Goal: Find specific page/section: Find specific page/section

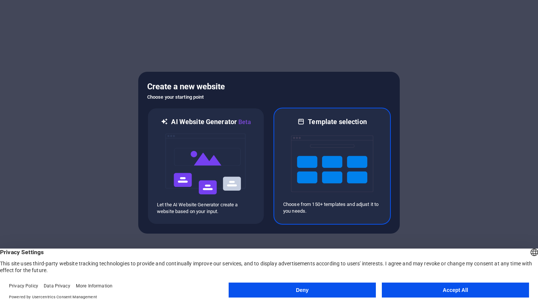
click at [329, 167] on img at bounding box center [332, 163] width 82 height 75
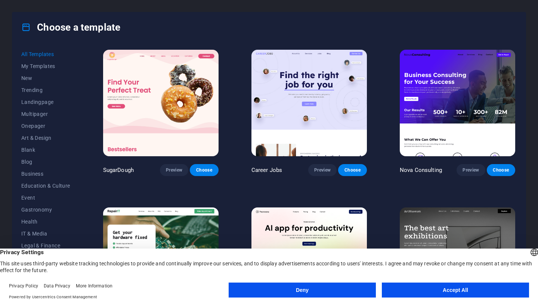
click at [417, 293] on button "Accept All" at bounding box center [455, 290] width 147 height 15
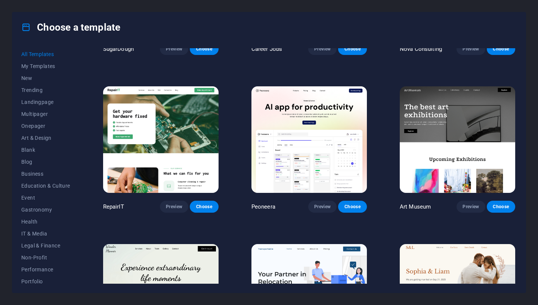
scroll to position [121, 0]
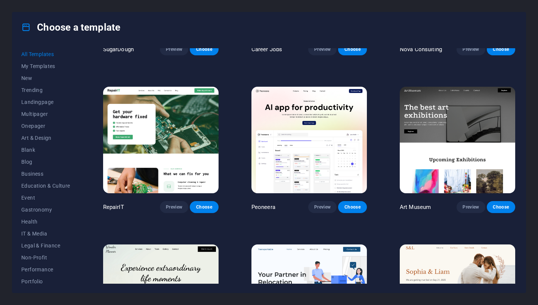
click at [439, 118] on img at bounding box center [457, 140] width 115 height 107
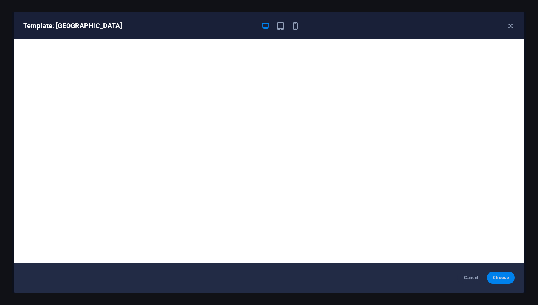
click at [508, 275] on span "Choose" at bounding box center [501, 278] width 16 height 6
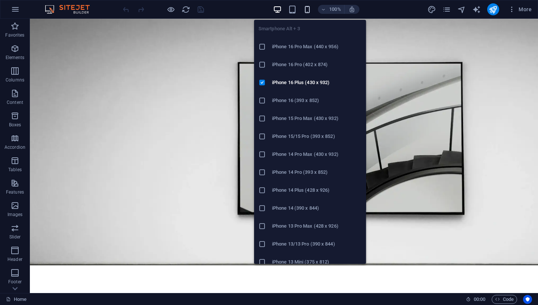
click at [308, 8] on icon "button" at bounding box center [307, 9] width 9 height 9
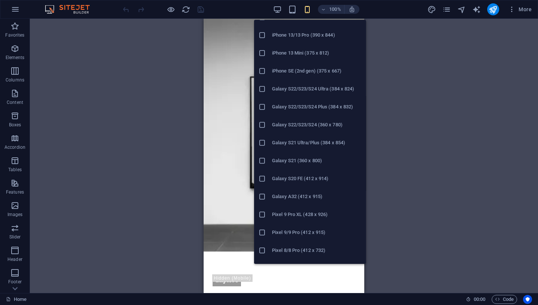
scroll to position [209, 0]
click at [263, 89] on icon at bounding box center [262, 88] width 7 height 7
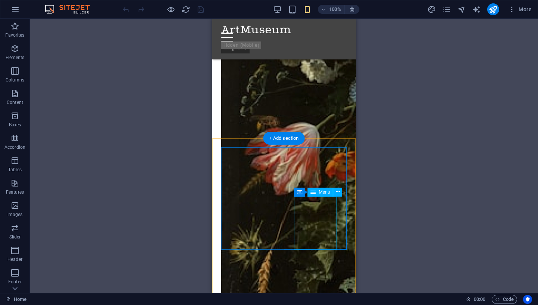
scroll to position [2619, 0]
